Goal: Find specific page/section: Find specific page/section

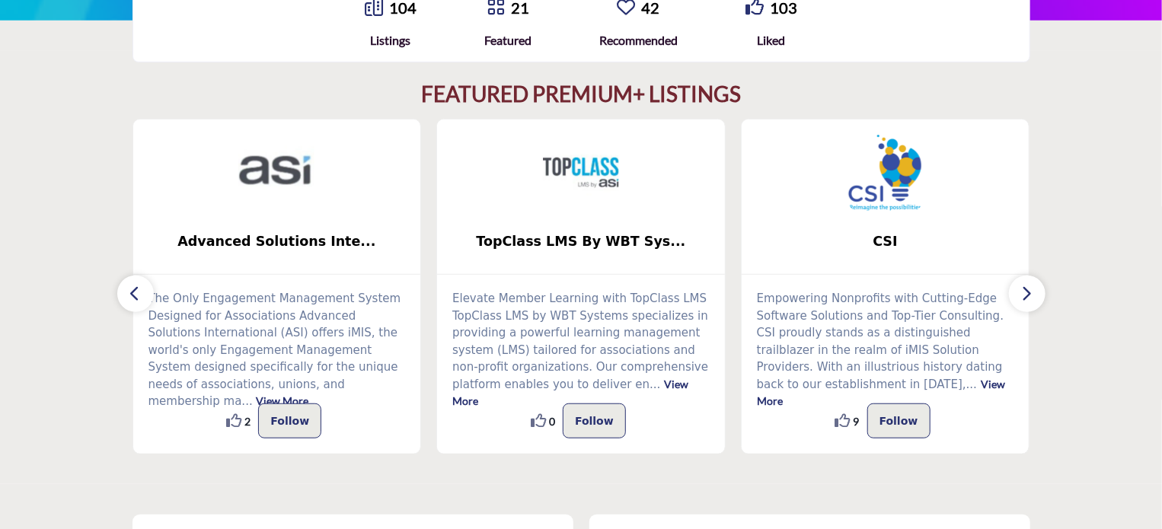
scroll to position [419, 0]
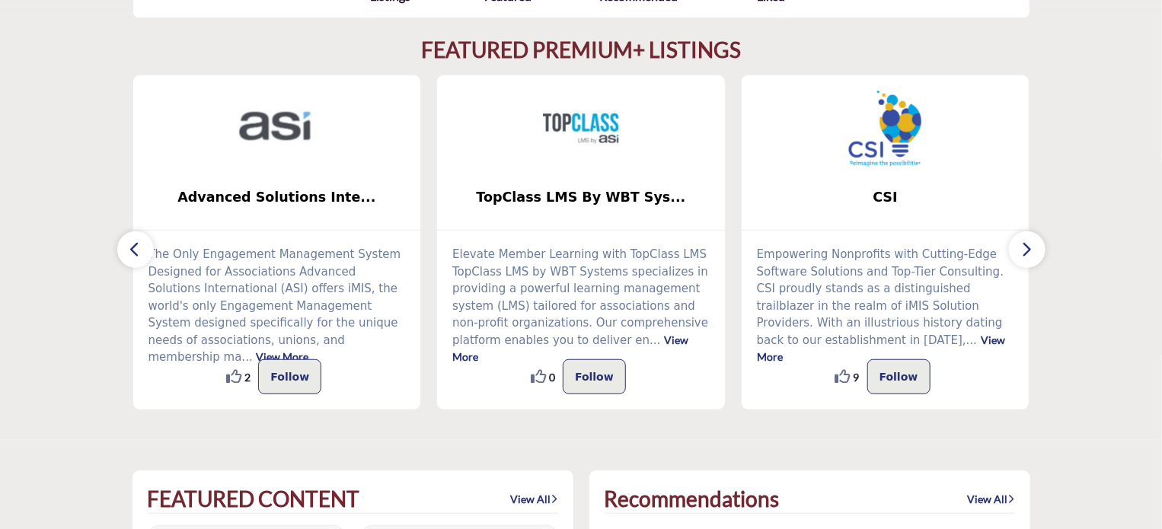
click at [1038, 244] on button "button" at bounding box center [1027, 250] width 37 height 37
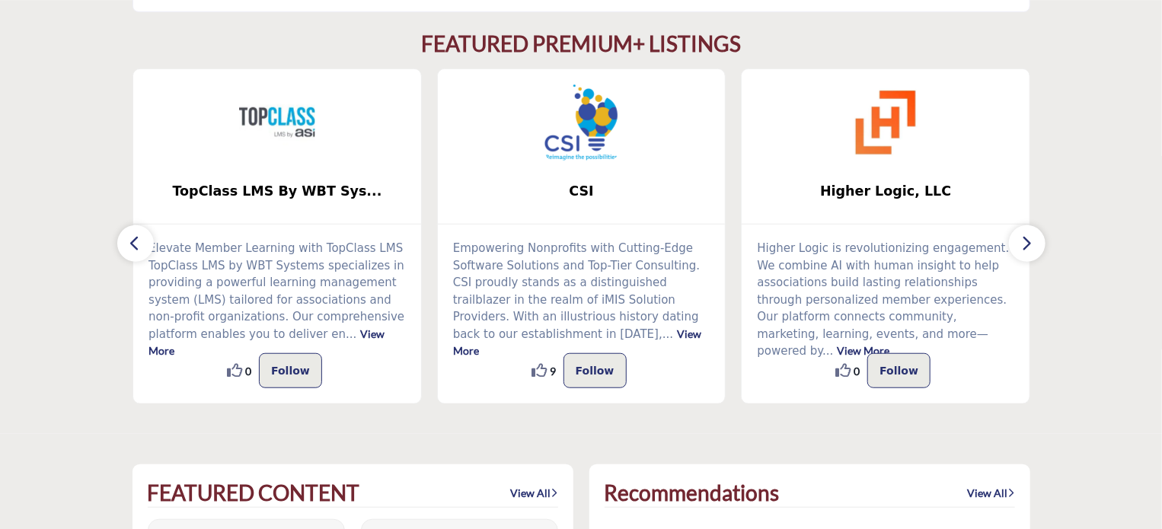
click at [1038, 244] on button "button" at bounding box center [1027, 243] width 37 height 37
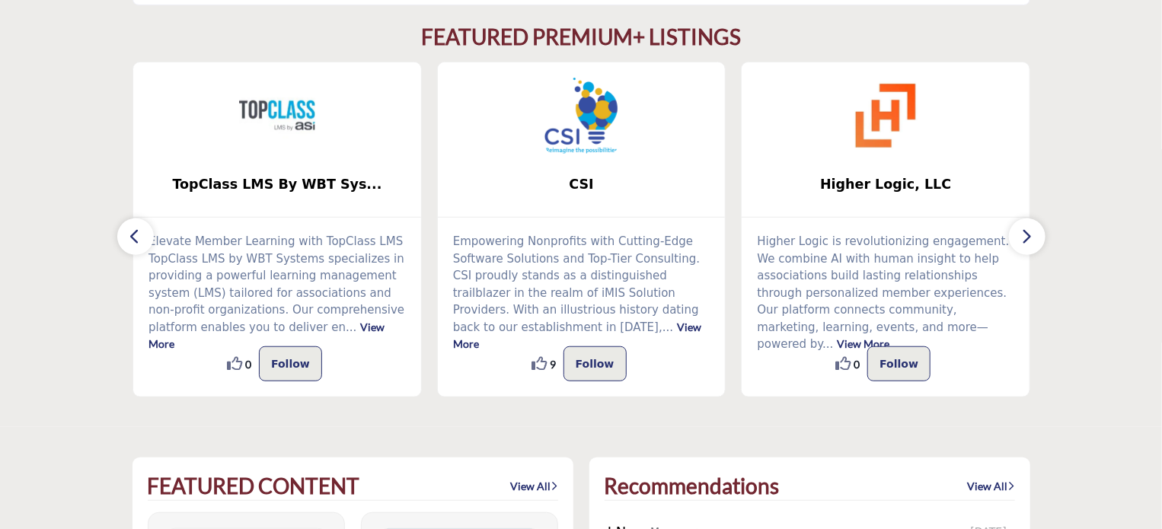
scroll to position [438, 0]
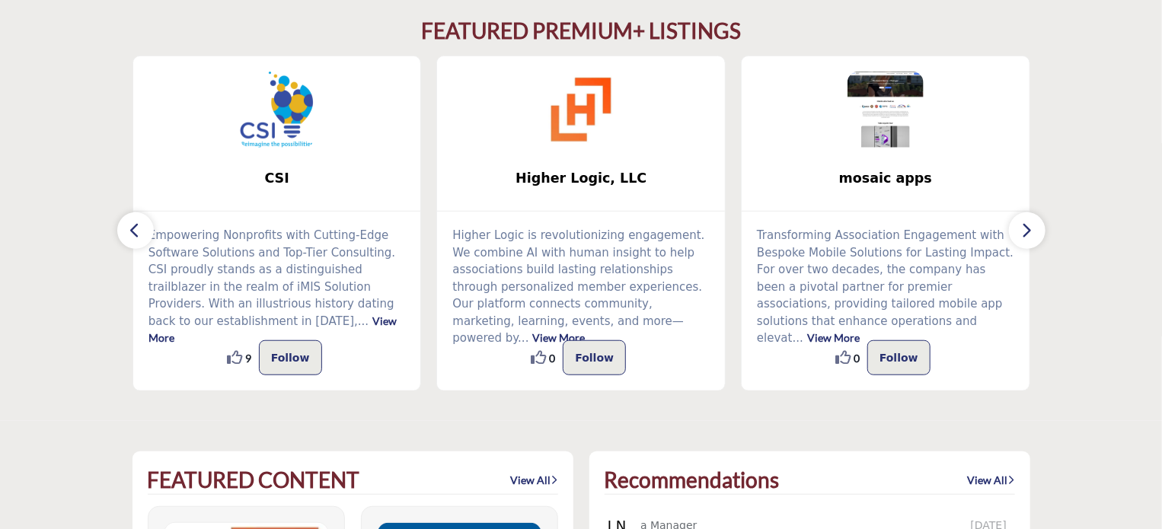
click at [1038, 244] on button "button" at bounding box center [1027, 231] width 37 height 37
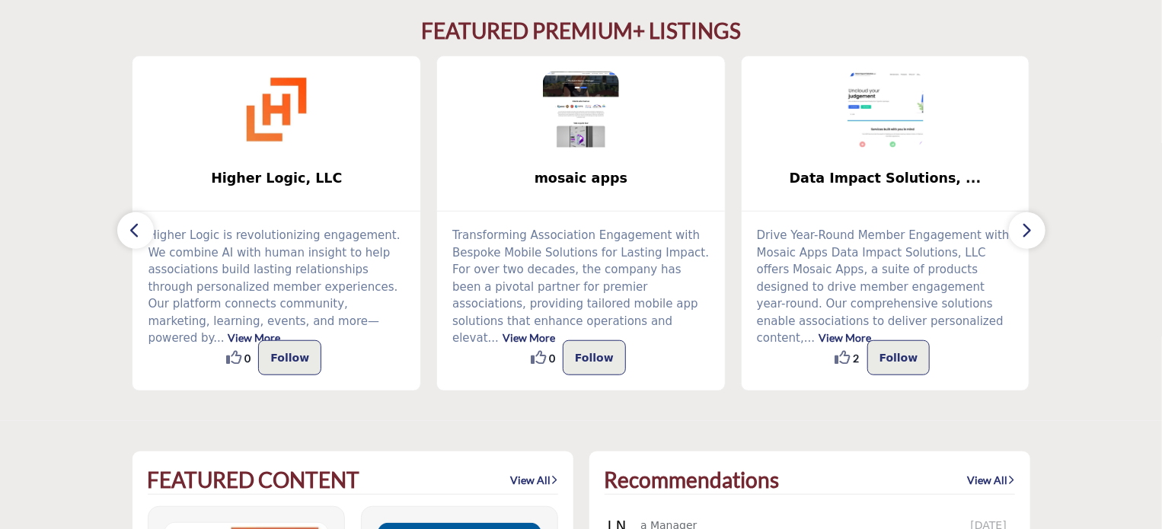
click at [1038, 244] on button "button" at bounding box center [1027, 231] width 37 height 37
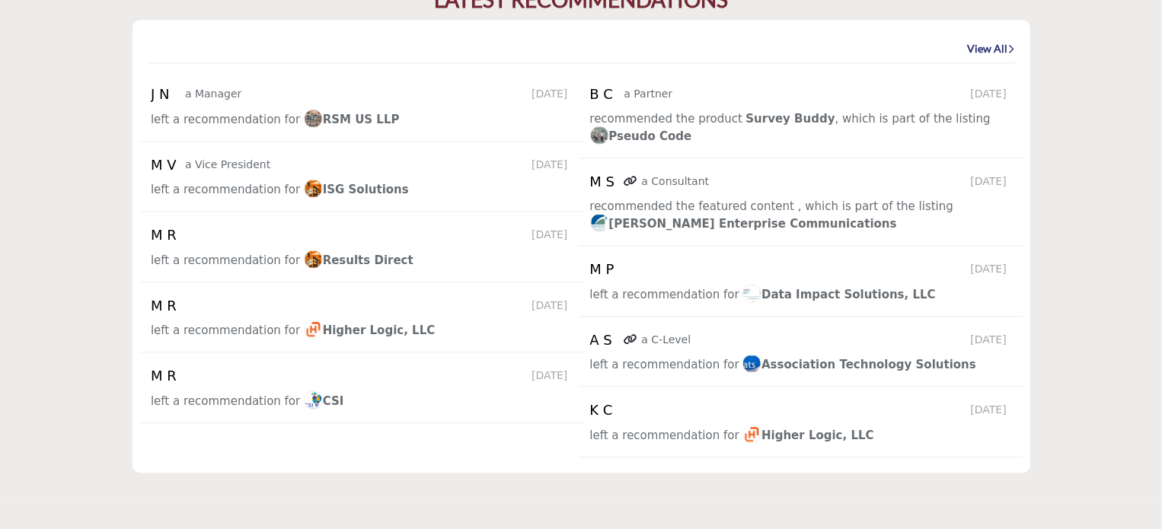
scroll to position [1846, 0]
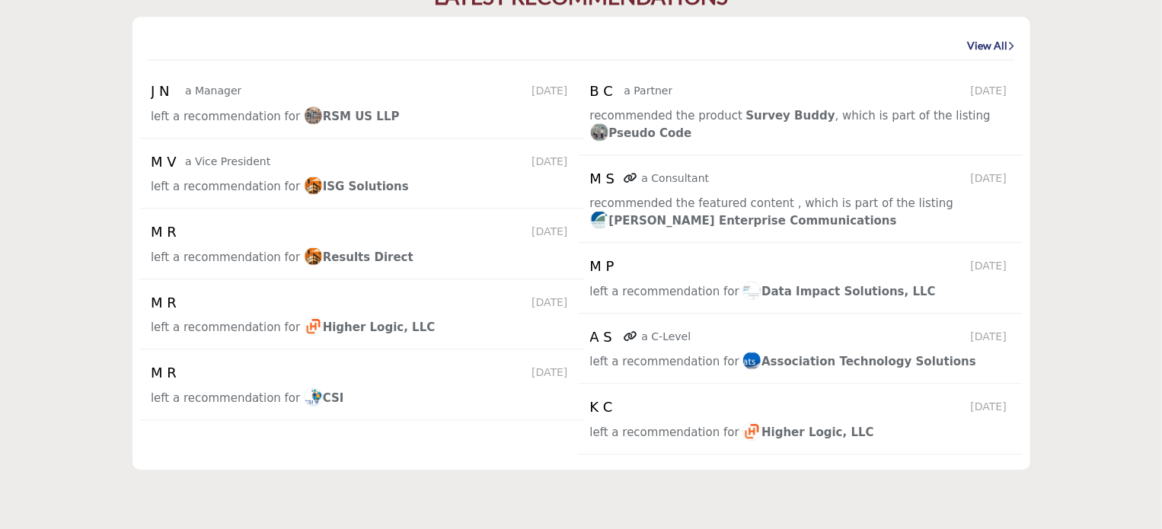
click at [885, 365] on span "Association Technology Solutions" at bounding box center [860, 362] width 234 height 14
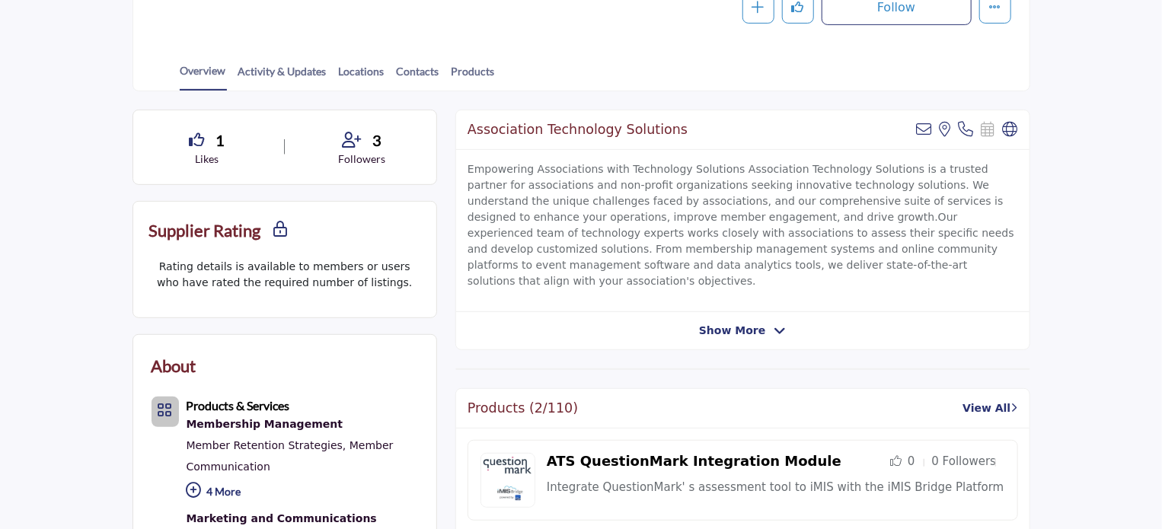
scroll to position [323, 0]
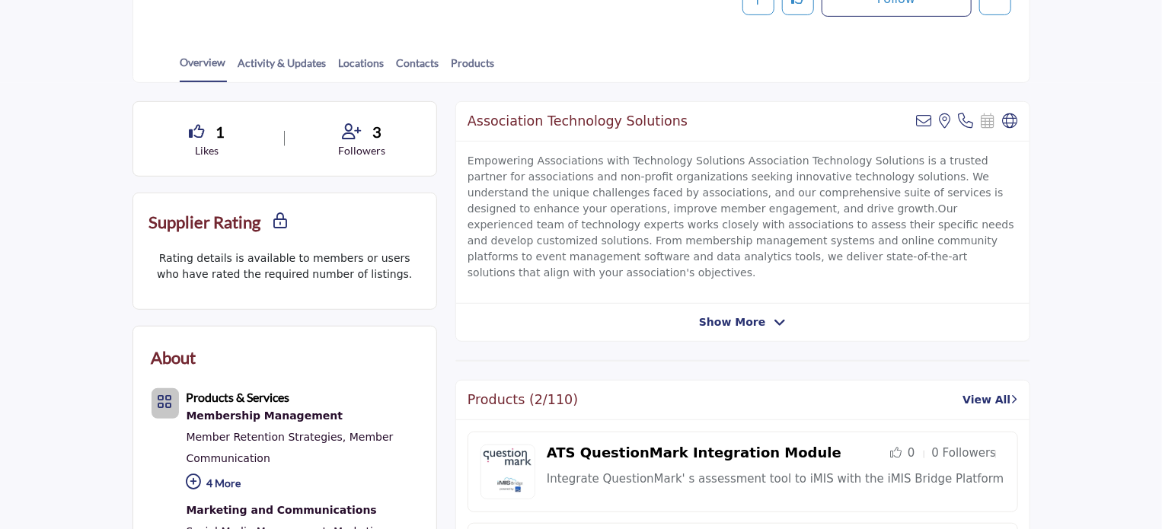
click at [766, 315] on span "Show More" at bounding box center [742, 323] width 87 height 16
